Goal: Task Accomplishment & Management: Complete application form

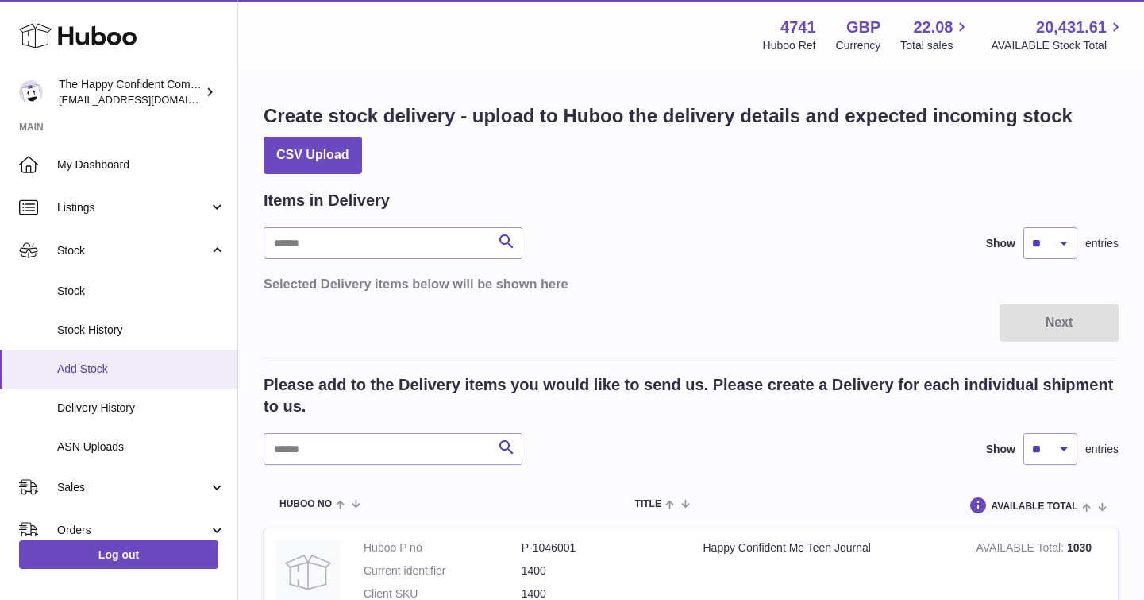
click at [85, 367] on span "Add Stock" at bounding box center [141, 368] width 168 height 15
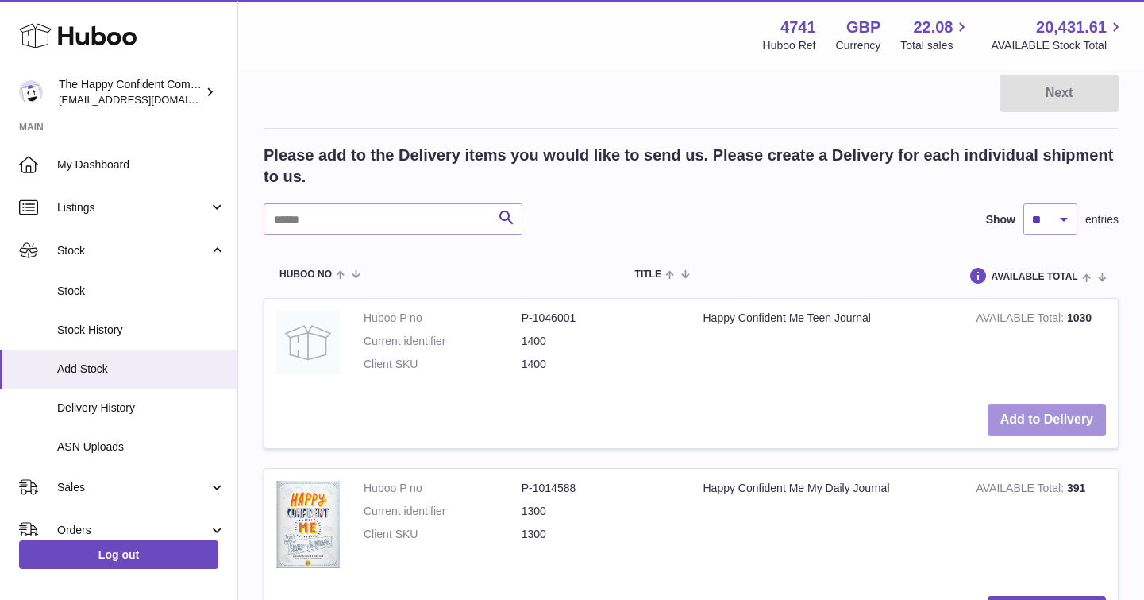
scroll to position [240, 0]
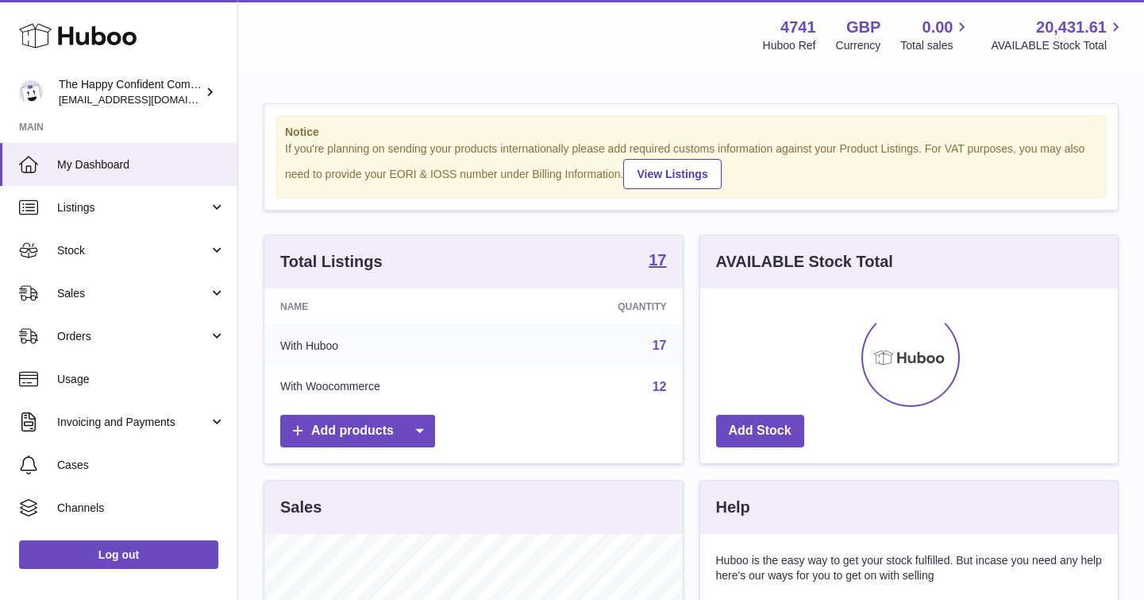
scroll to position [248, 418]
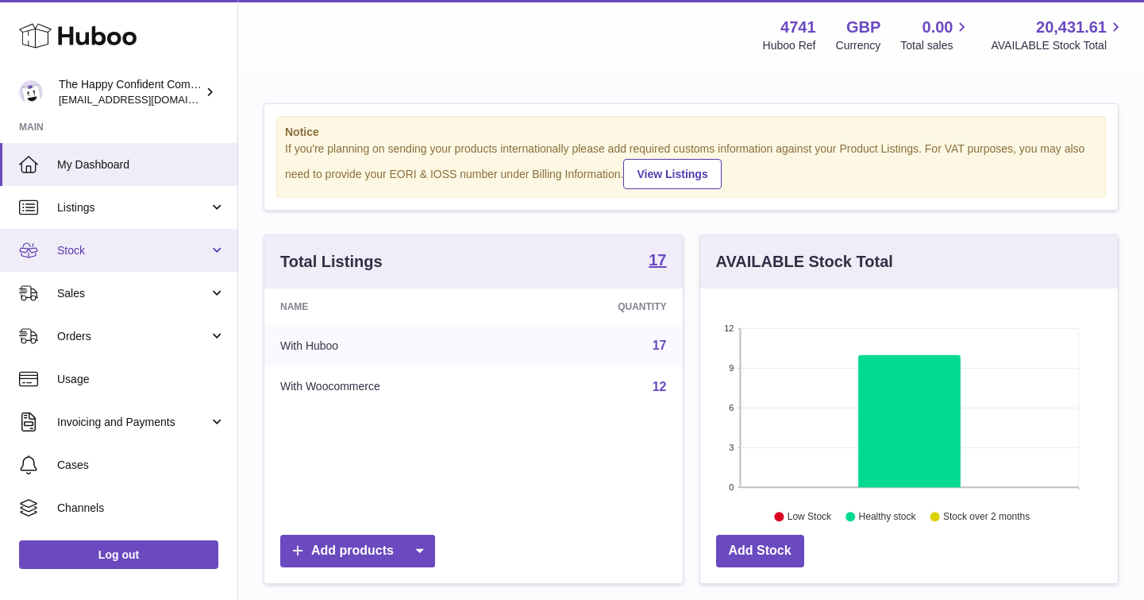
click at [70, 250] on span "Stock" at bounding box center [133, 250] width 152 height 15
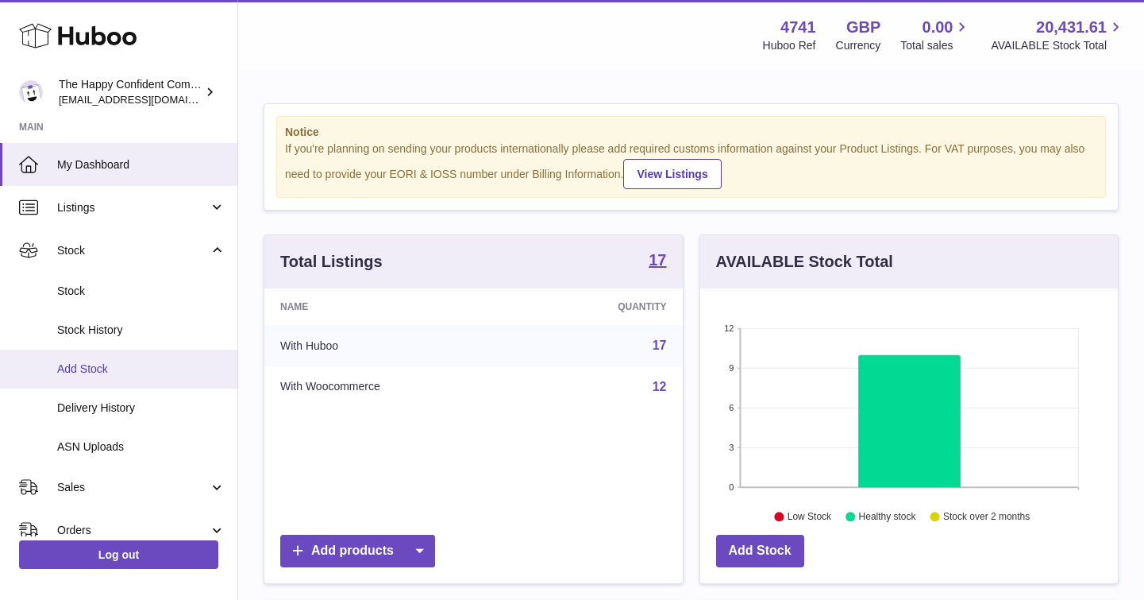
click at [91, 365] on span "Add Stock" at bounding box center [141, 368] width 168 height 15
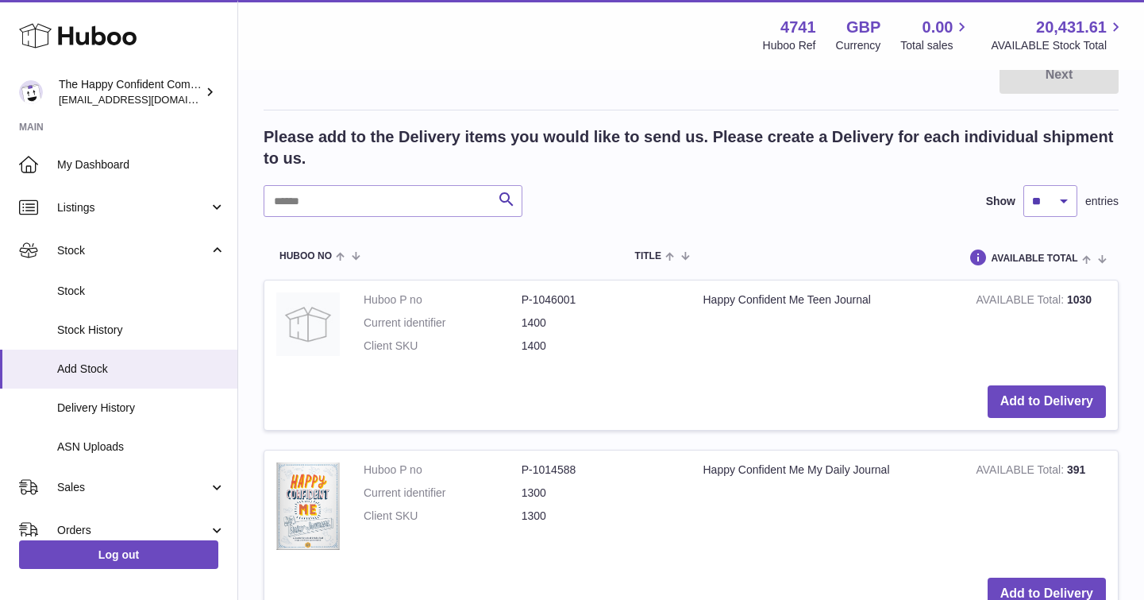
scroll to position [249, 0]
click at [584, 302] on dd "P-1046001" at bounding box center [601, 298] width 158 height 15
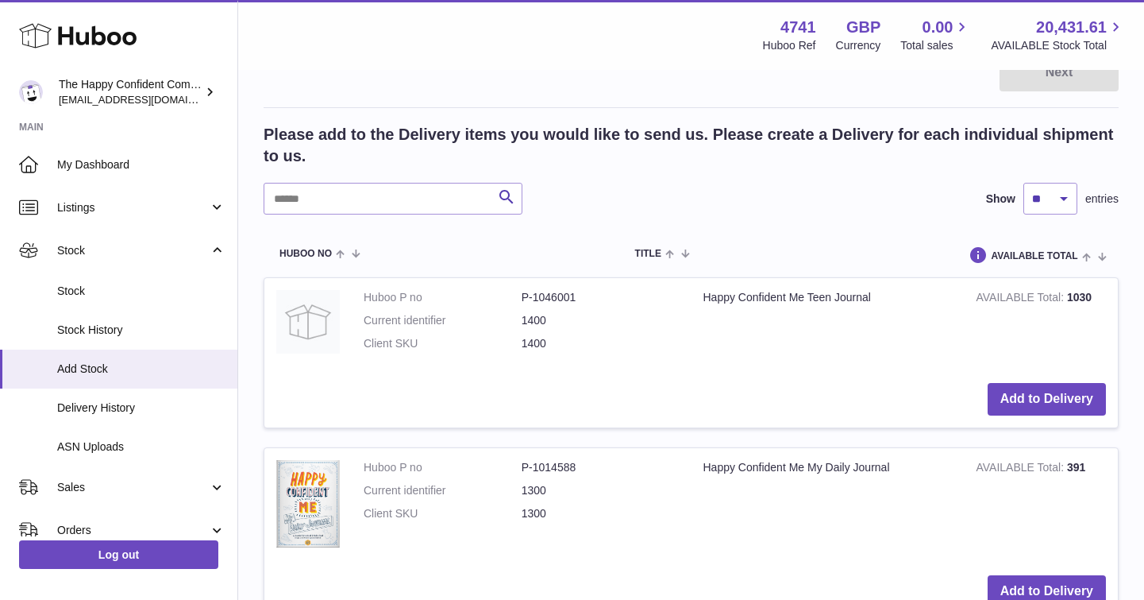
click at [522, 465] on dd "P-1014588" at bounding box center [601, 467] width 158 height 15
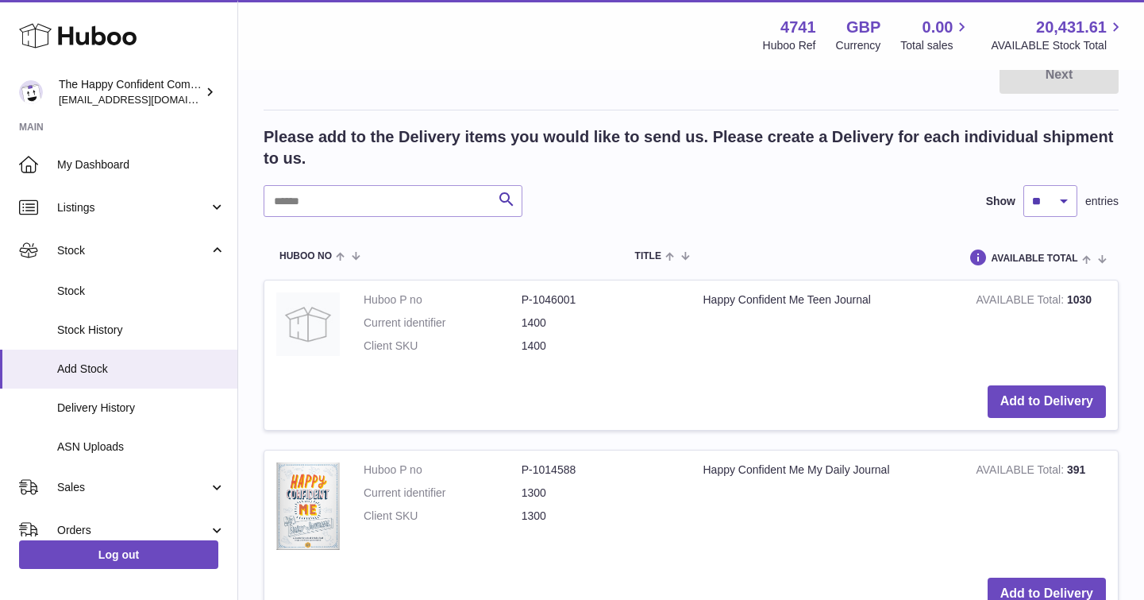
scroll to position [249, 0]
drag, startPoint x: 520, startPoint y: 465, endPoint x: 565, endPoint y: 467, distance: 44.5
click at [569, 468] on dd "P-1014588" at bounding box center [601, 468] width 158 height 15
drag, startPoint x: 522, startPoint y: 466, endPoint x: 612, endPoint y: 457, distance: 91.0
click at [586, 466] on dd "P-1014588" at bounding box center [601, 468] width 158 height 15
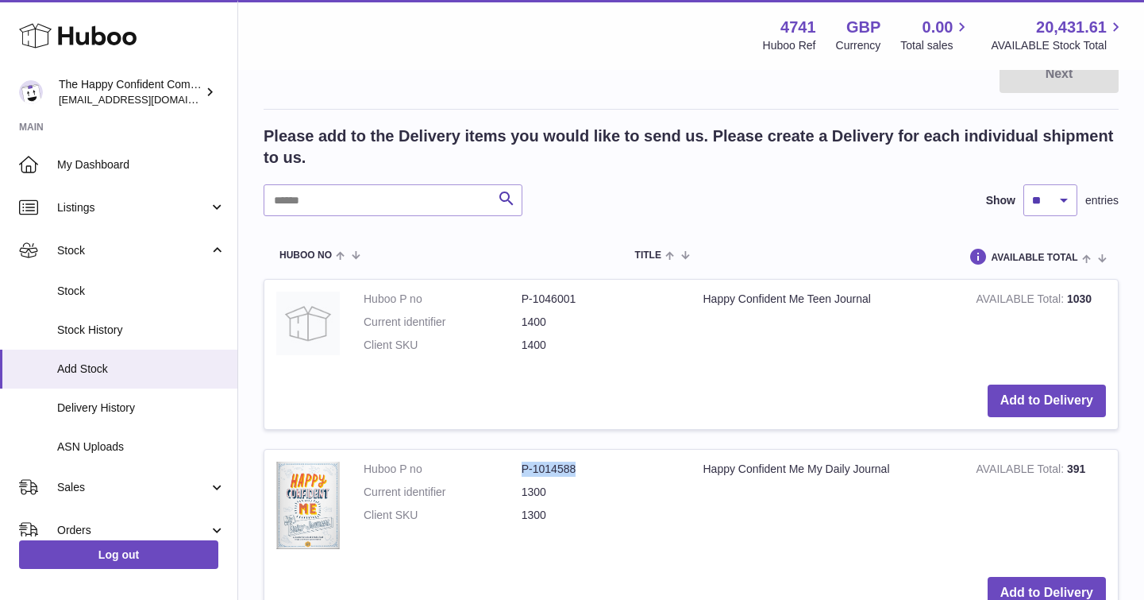
copy dd "P-1014588"
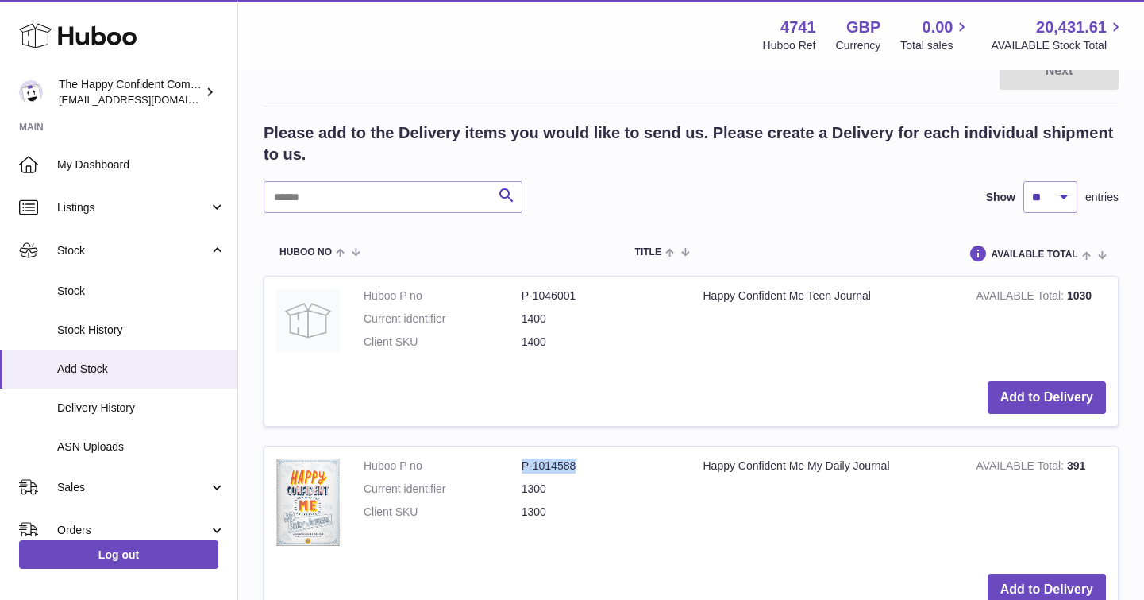
scroll to position [251, 0]
click at [520, 297] on dt "Huboo P no" at bounding box center [443, 296] width 158 height 15
drag, startPoint x: 522, startPoint y: 295, endPoint x: 586, endPoint y: 295, distance: 64.3
click at [584, 295] on dd "P-1046001" at bounding box center [601, 296] width 158 height 15
copy dd "P-1046001"
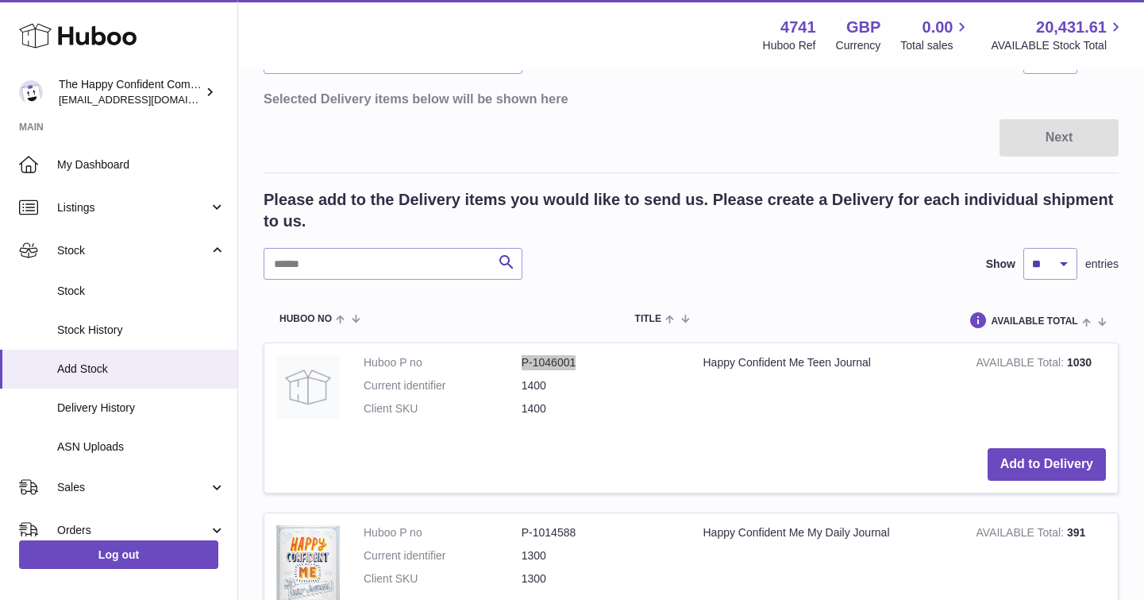
scroll to position [191, 0]
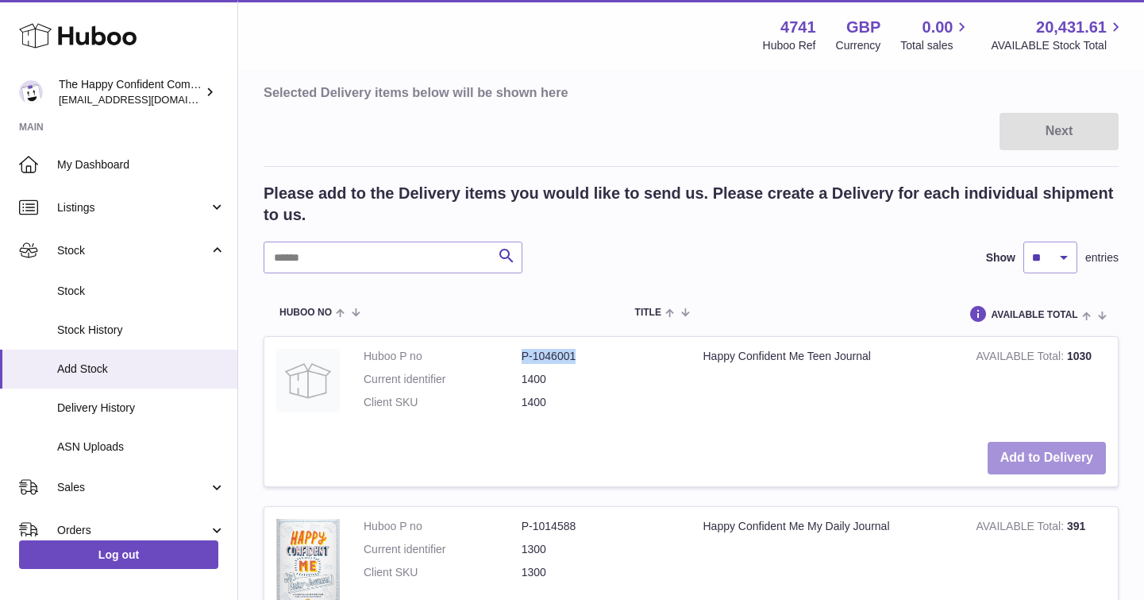
click at [1035, 455] on button "Add to Delivery" at bounding box center [1047, 458] width 118 height 33
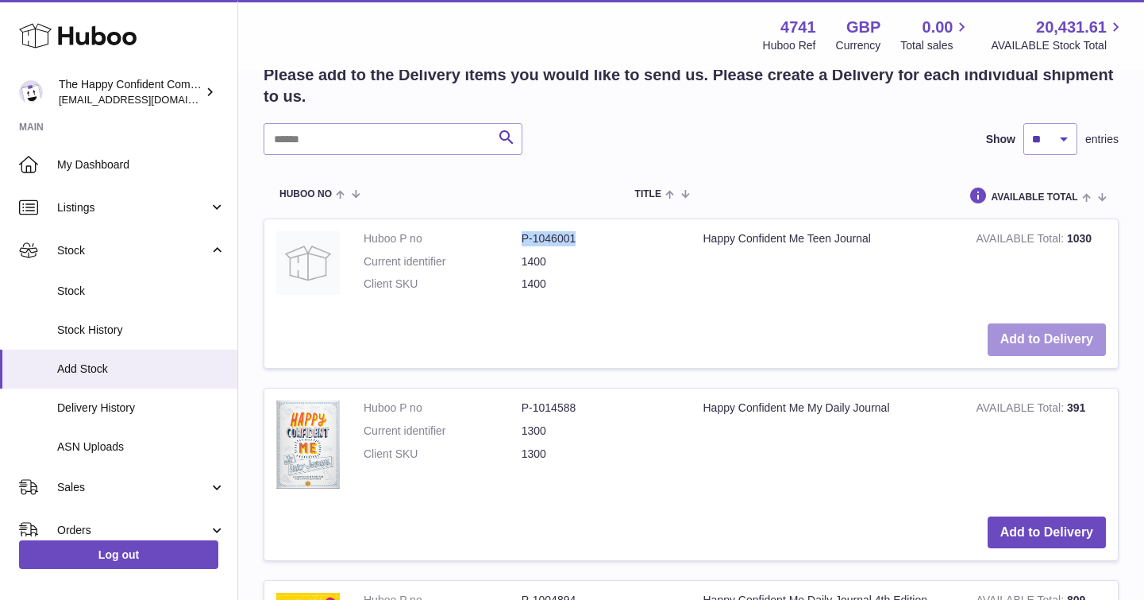
scroll to position [508, 0]
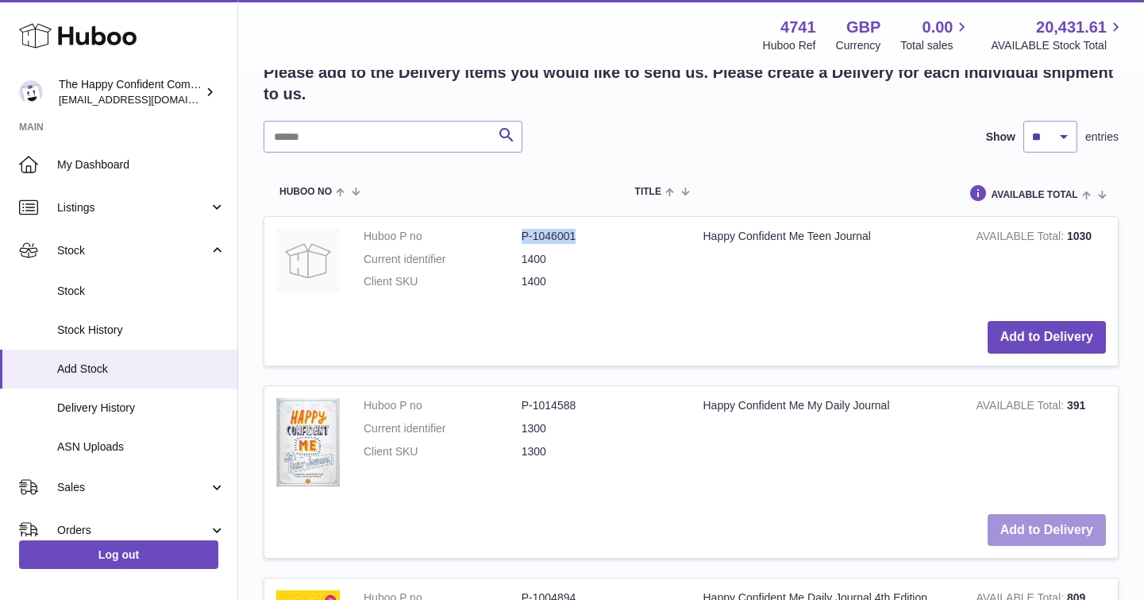
click at [1044, 523] on button "Add to Delivery" at bounding box center [1047, 530] width 118 height 33
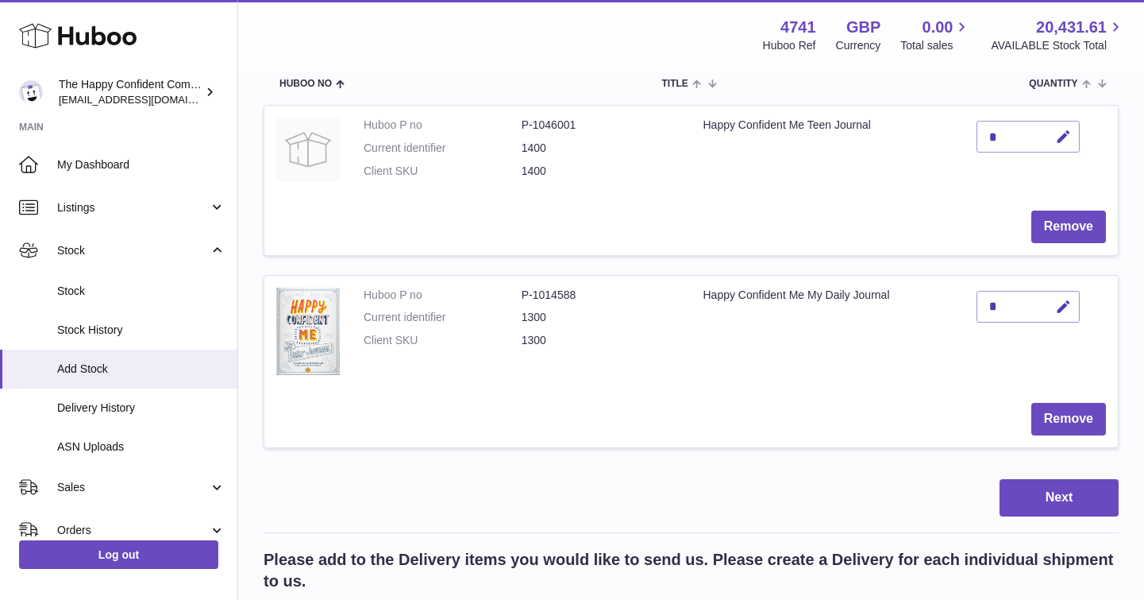
scroll to position [213, 0]
click at [1064, 133] on icon "button" at bounding box center [1063, 138] width 17 height 17
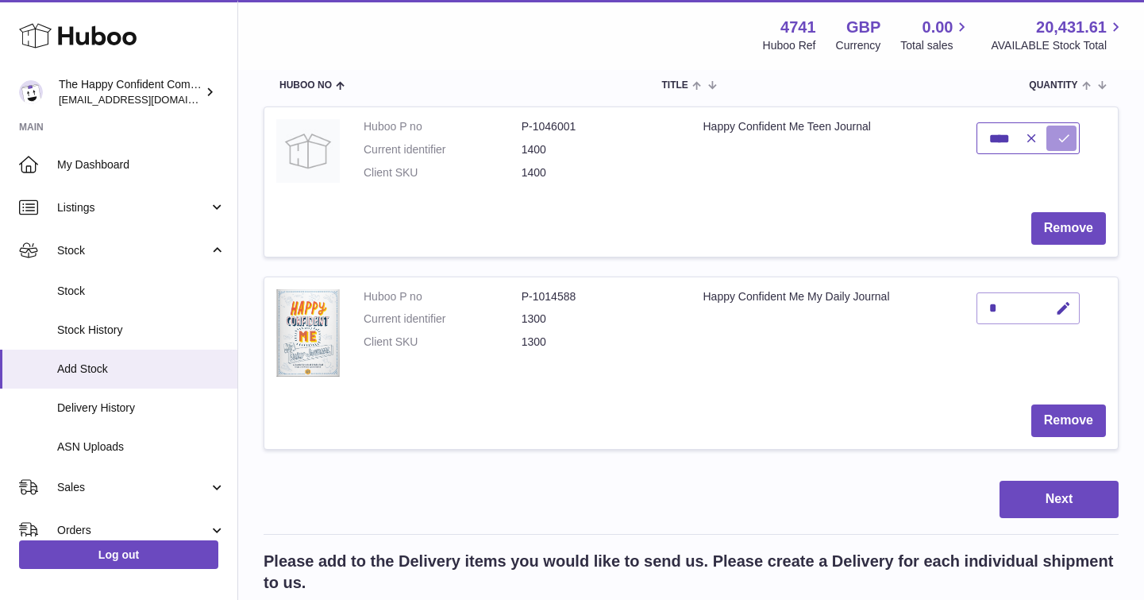
type input "****"
click at [1062, 133] on icon "submit" at bounding box center [1064, 138] width 14 height 14
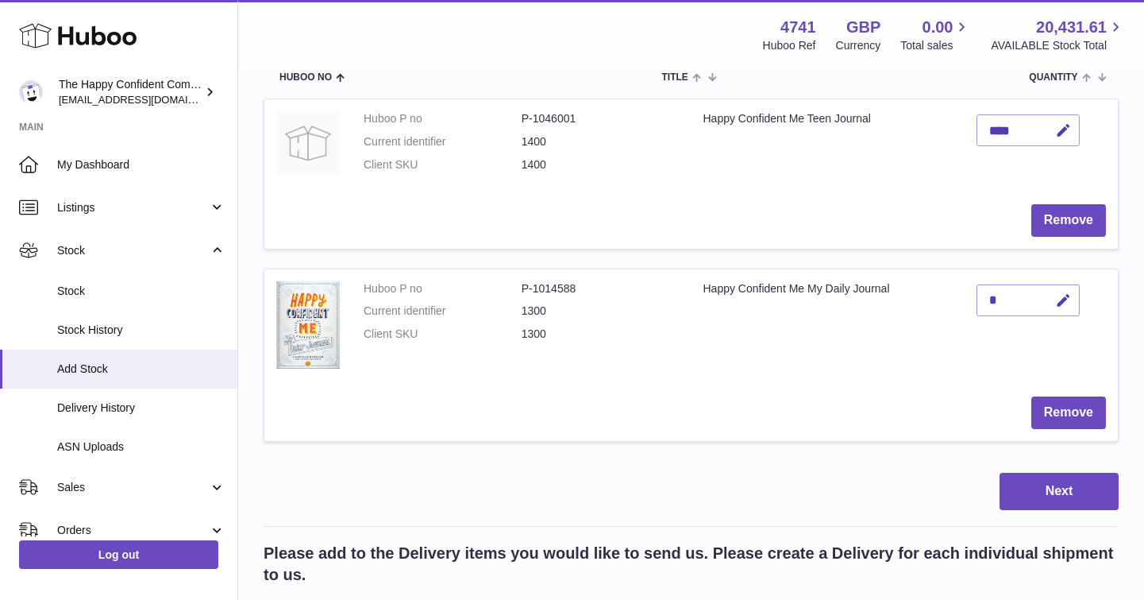
click at [1006, 306] on div "*" at bounding box center [1028, 300] width 103 height 32
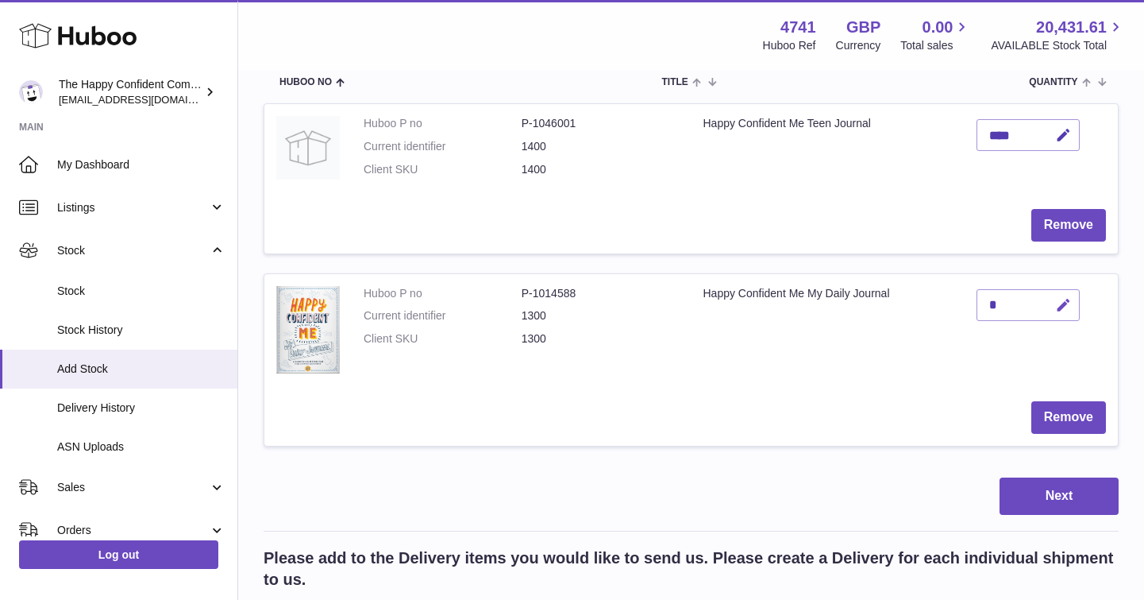
scroll to position [220, 0]
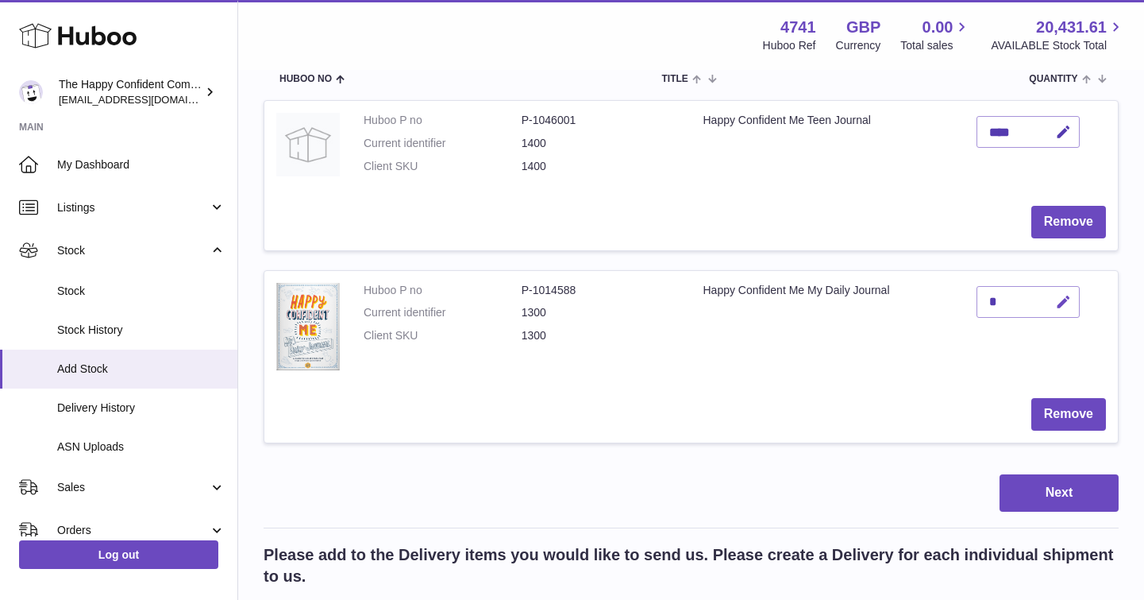
click at [1065, 300] on icon "button" at bounding box center [1063, 302] width 17 height 17
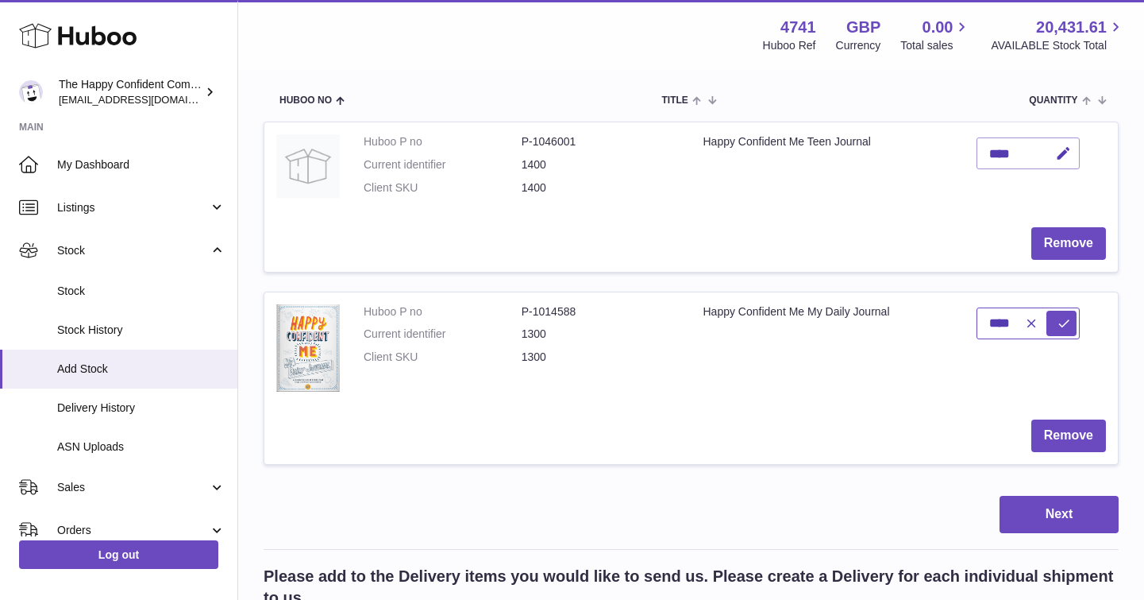
scroll to position [188, 0]
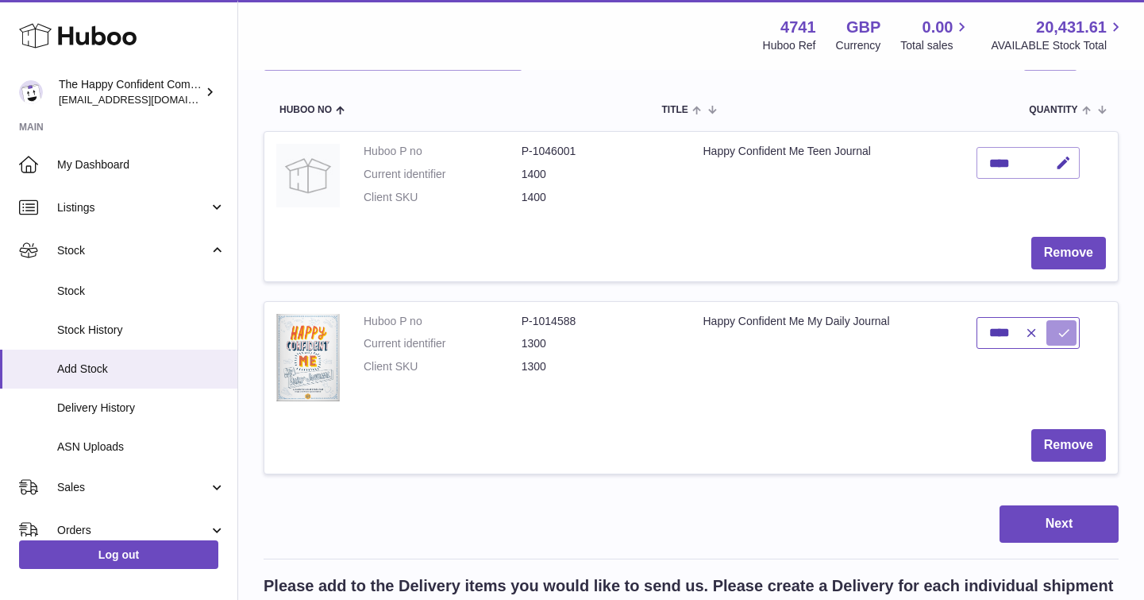
type input "****"
click at [1062, 334] on icon "submit" at bounding box center [1064, 333] width 14 height 14
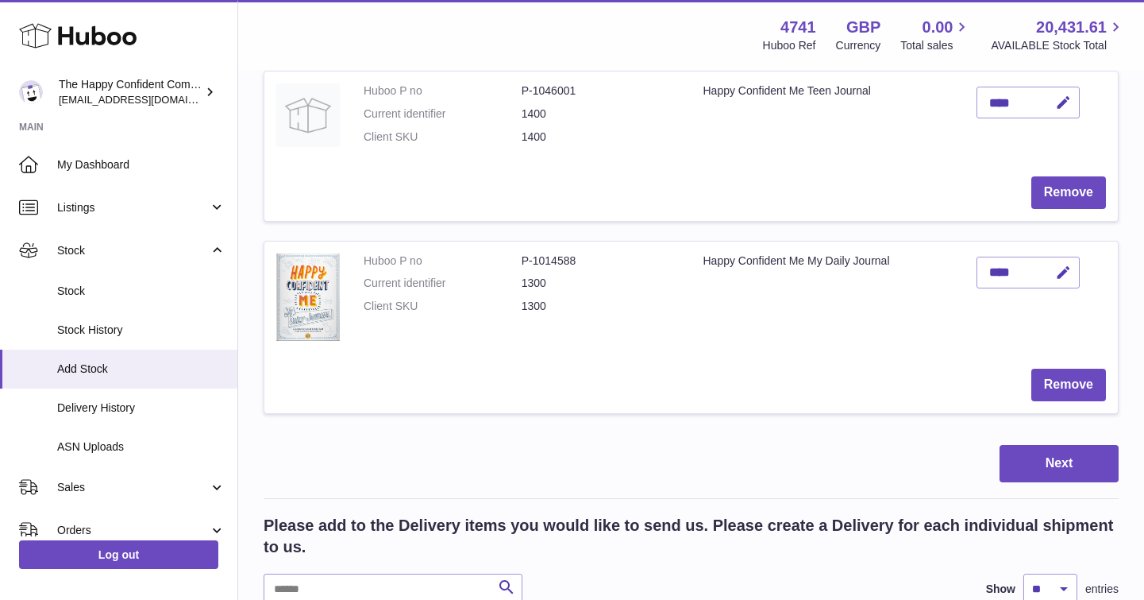
scroll to position [249, 0]
click at [1059, 461] on button "Next" at bounding box center [1059, 462] width 119 height 37
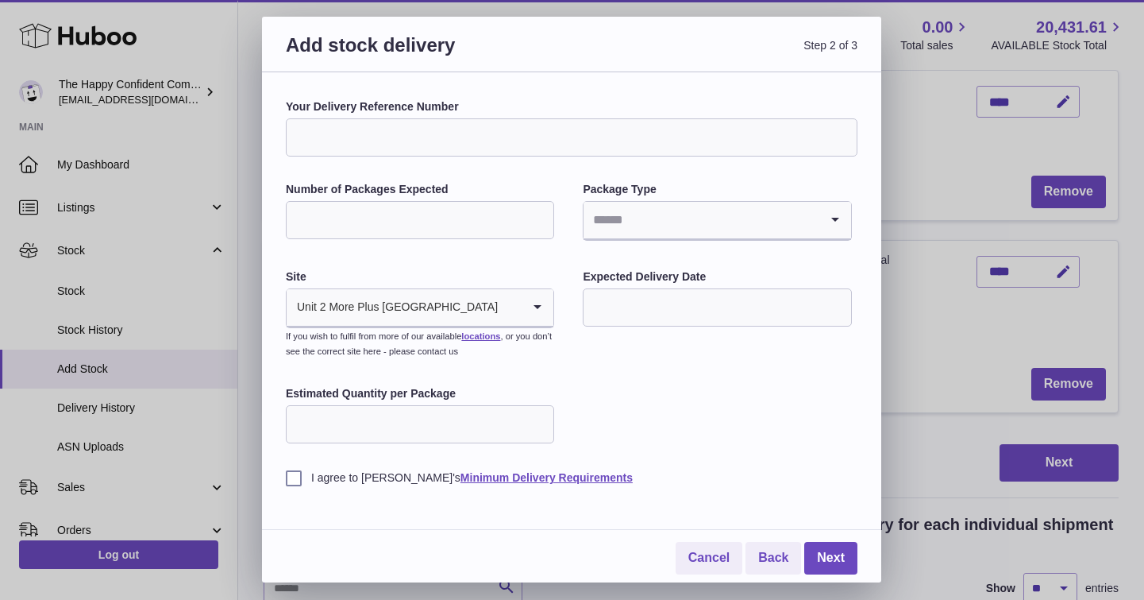
click at [532, 137] on input "Your Delivery Reference Number" at bounding box center [572, 137] width 572 height 38
type input "*******"
drag, startPoint x: 435, startPoint y: 218, endPoint x: 501, endPoint y: 222, distance: 66.0
click at [438, 218] on input "Number of Packages Expected" at bounding box center [420, 220] width 268 height 38
type input "*"
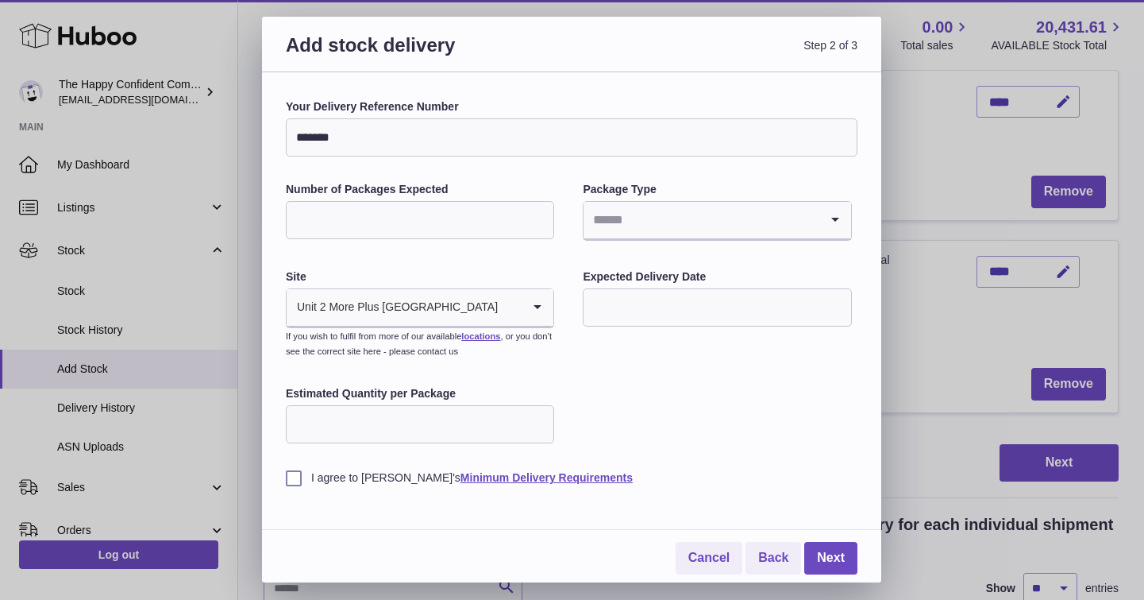
click at [839, 218] on icon "Search for option" at bounding box center [836, 220] width 32 height 37
click at [695, 303] on li "Pallets" at bounding box center [716, 295] width 265 height 32
click at [673, 318] on input "text" at bounding box center [717, 307] width 268 height 38
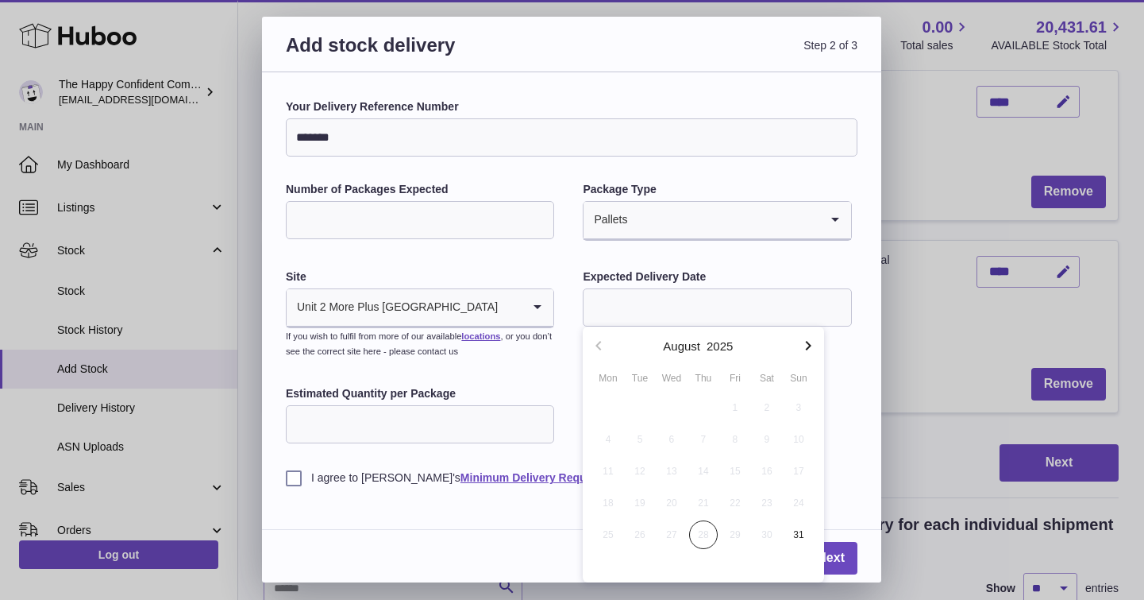
click at [804, 341] on icon "button" at bounding box center [808, 345] width 19 height 19
click at [609, 403] on span "1" at bounding box center [608, 407] width 29 height 29
type input "**********"
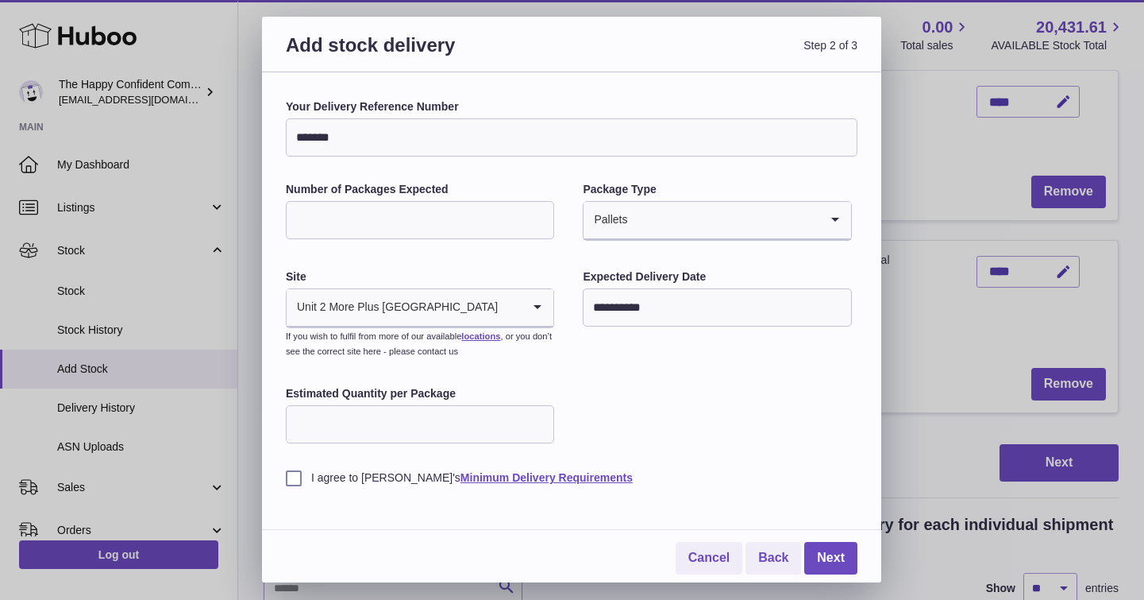
type input "*"
click at [538, 421] on input "*" at bounding box center [420, 424] width 268 height 38
type input "****"
drag, startPoint x: 293, startPoint y: 477, endPoint x: 304, endPoint y: 480, distance: 11.6
click at [295, 479] on label "I agree to Huboo's Minimum Delivery Requirements" at bounding box center [572, 477] width 572 height 15
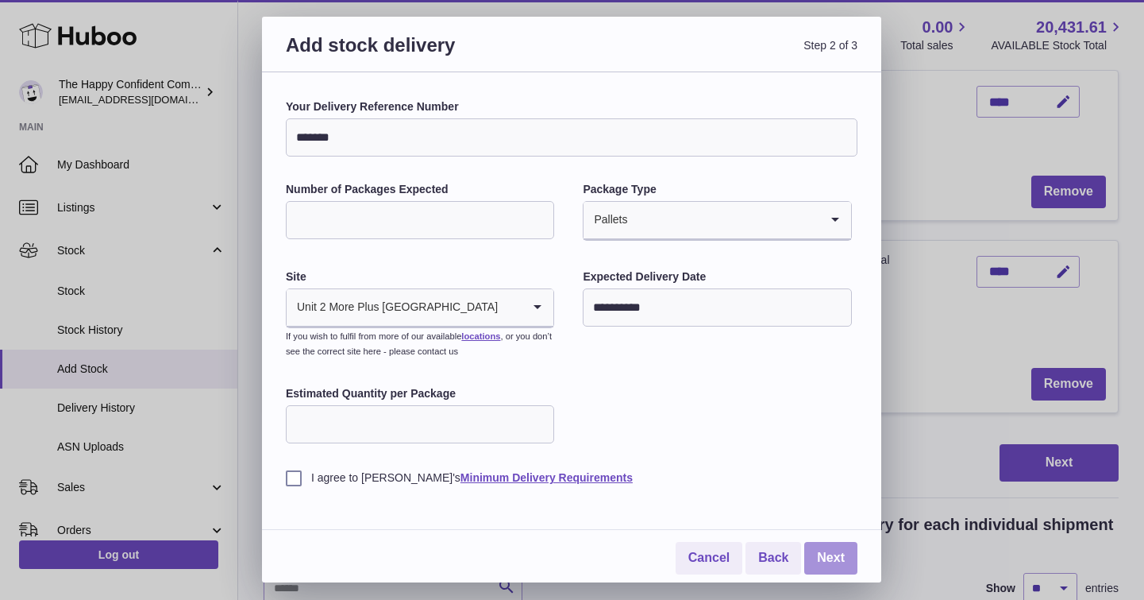
click at [828, 555] on link "Next" at bounding box center [830, 558] width 53 height 33
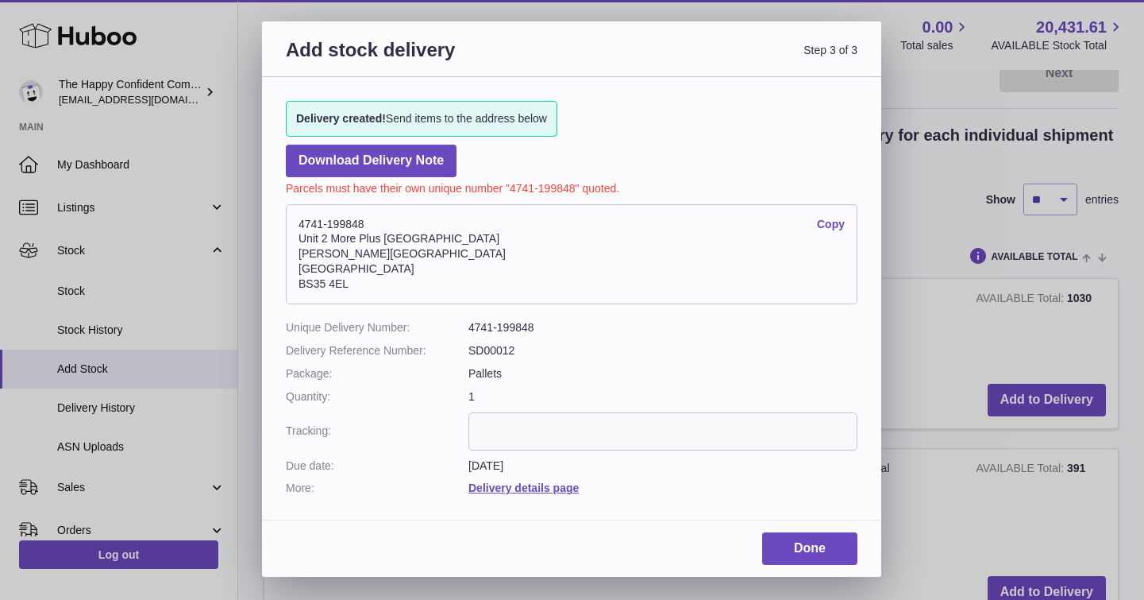
click at [832, 221] on link "Copy" at bounding box center [831, 224] width 28 height 15
drag, startPoint x: 422, startPoint y: 158, endPoint x: 484, endPoint y: 166, distance: 63.2
click at [422, 158] on link "Download Delivery Note" at bounding box center [371, 161] width 171 height 33
click at [806, 544] on link "Done" at bounding box center [809, 548] width 95 height 33
